Goal: Information Seeking & Learning: Learn about a topic

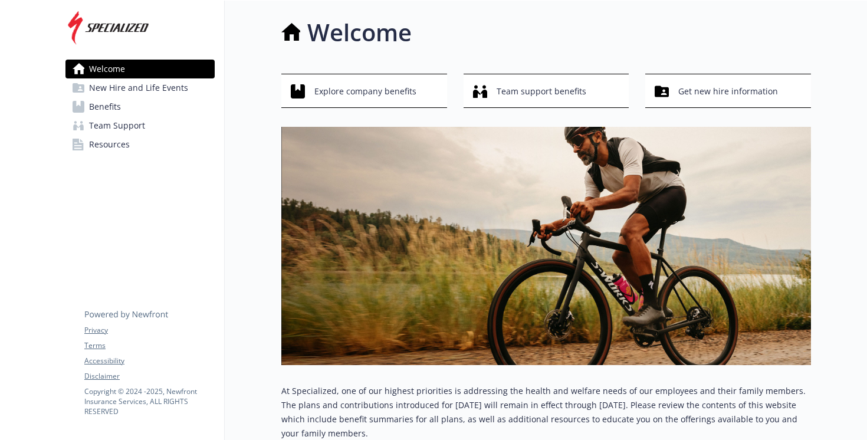
click at [157, 84] on span "New Hire and Life Events" at bounding box center [138, 87] width 99 height 19
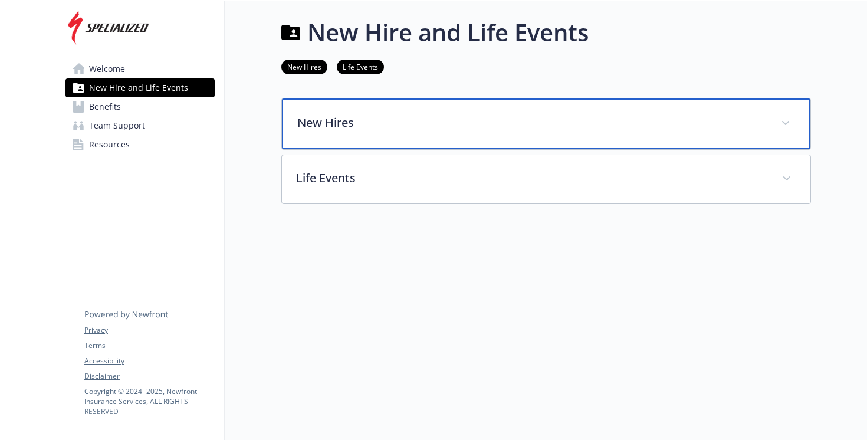
click at [389, 130] on p "New Hires" at bounding box center [531, 123] width 469 height 18
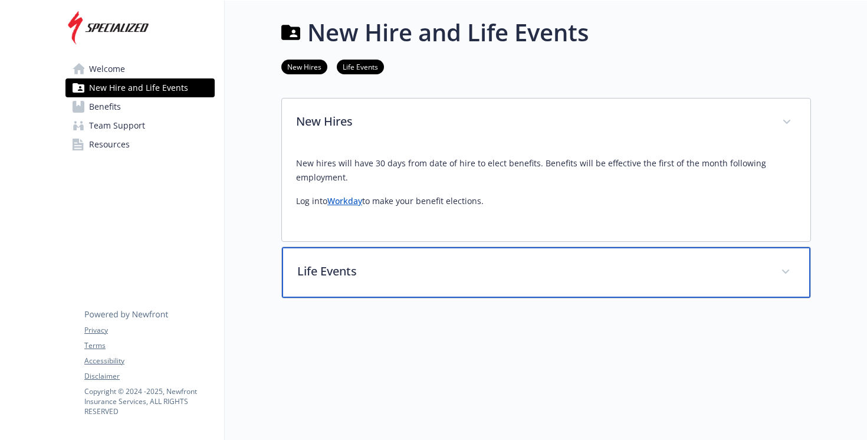
click at [421, 258] on div "Life Events" at bounding box center [546, 272] width 528 height 51
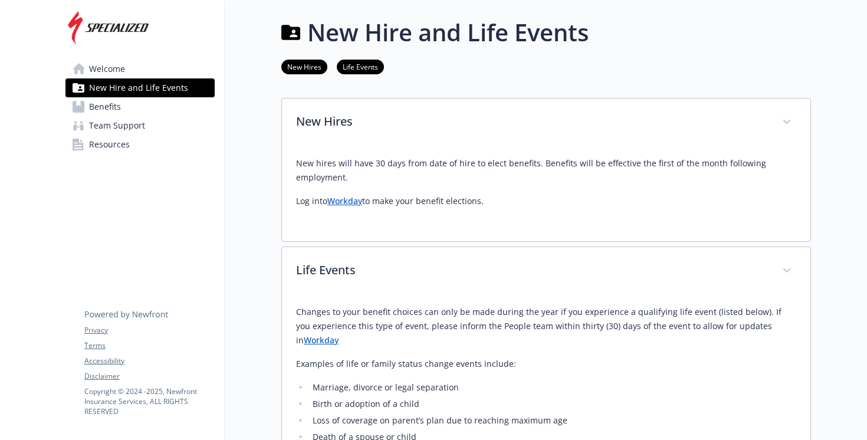
click at [136, 106] on link "Benefits" at bounding box center [139, 106] width 149 height 19
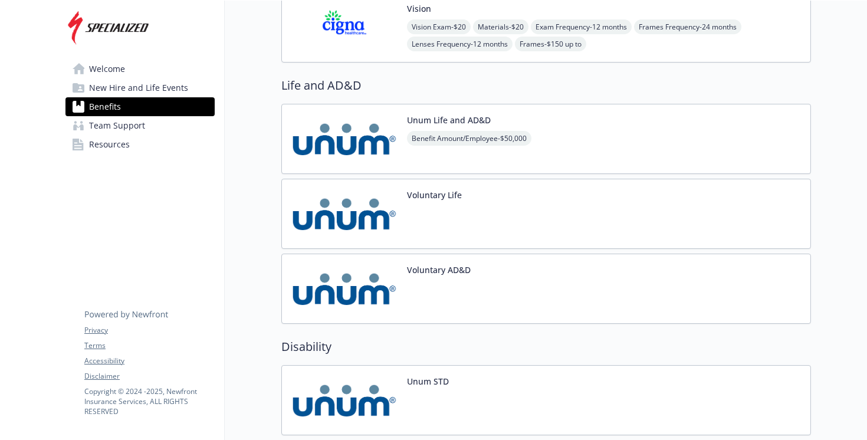
scroll to position [520, 0]
